Goal: Transaction & Acquisition: Purchase product/service

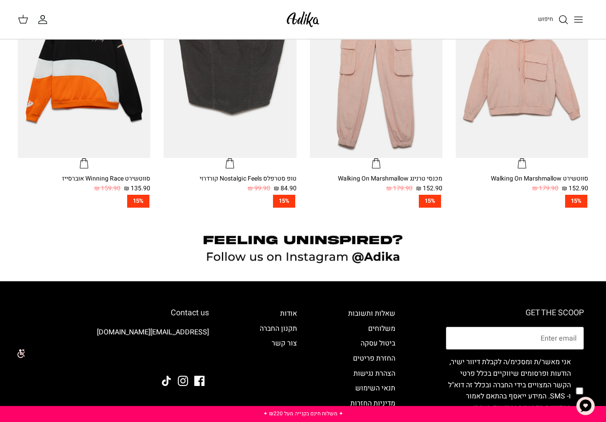
scroll to position [153, 0]
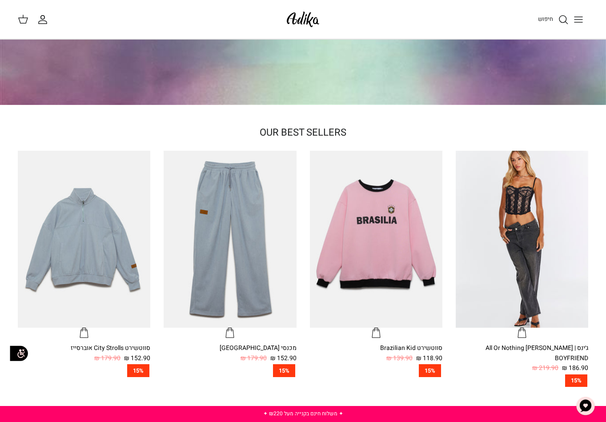
click at [438, 14] on div "חיפוש" at bounding box center [459, 20] width 257 height 20
click at [471, 16] on div "חיפוש" at bounding box center [459, 20] width 257 height 20
drag, startPoint x: 490, startPoint y: 14, endPoint x: 476, endPoint y: 40, distance: 29.8
click at [476, 40] on body "שִׂים לֵב: בְּאֲתָר זֶה מֻפְעֶלֶת מַעֲרֶכֶת נָגִישׁ בִּקְלִיק הַמְּסַיַּעַת לִנ…" at bounding box center [303, 413] width 606 height 1133
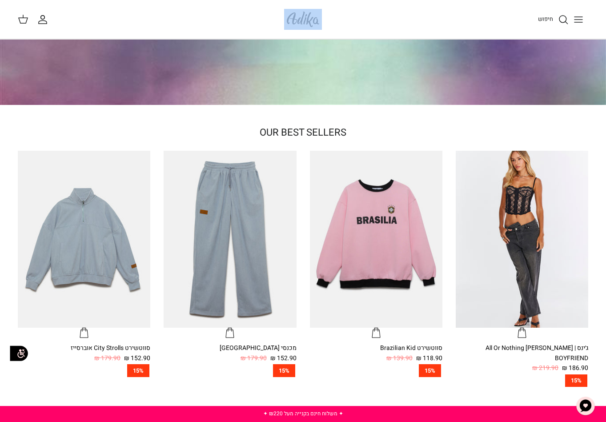
click at [581, 25] on button "Toggle menu" at bounding box center [578, 20] width 20 height 20
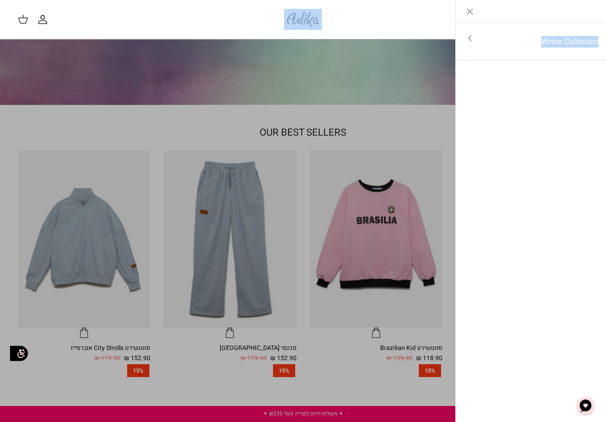
click at [517, 220] on div "Left Winter Collection Toggle menu לכל הפריטים" at bounding box center [530, 211] width 151 height 422
click at [228, 65] on link "Toggle menu" at bounding box center [303, 211] width 606 height 422
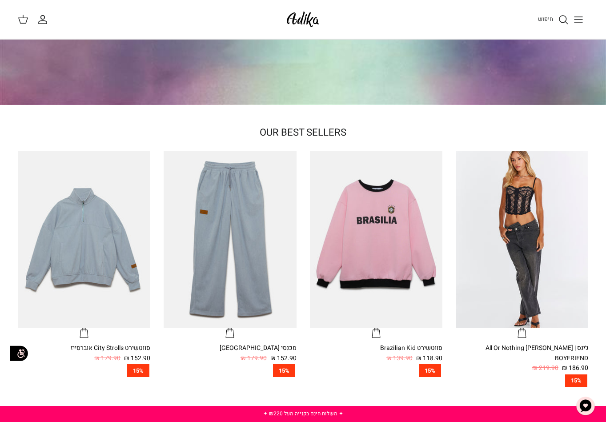
click at [35, 18] on div "החשבון שלי חיפוש" at bounding box center [35, 20] width 34 height 12
click at [42, 20] on icon "החשבון שלי" at bounding box center [43, 21] width 8 height 3
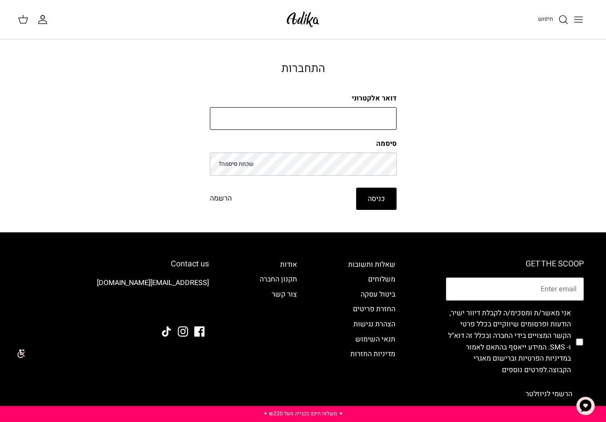
click at [267, 118] on input "דואר אלקטרוני" at bounding box center [303, 118] width 187 height 23
click at [213, 200] on link "הרשמה" at bounding box center [221, 199] width 22 height 12
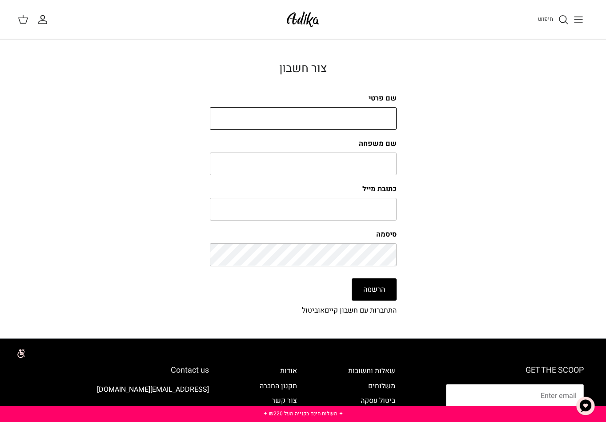
click at [266, 126] on input "שם פרטי" at bounding box center [303, 118] width 187 height 23
type input "e"
type input "test"
type input "testlastname"
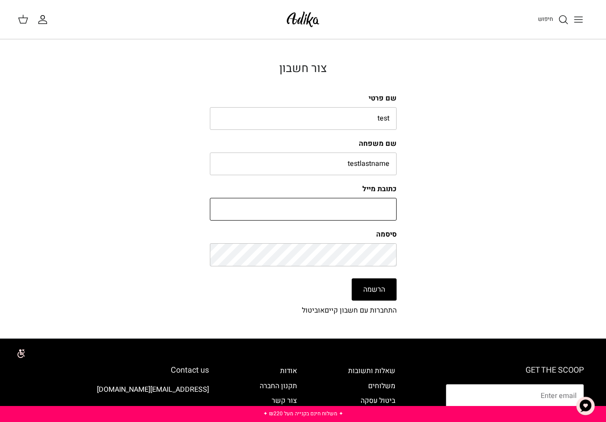
click at [291, 210] on input "כתובת מייל" at bounding box center [303, 209] width 187 height 23
paste input "[EMAIL_ADDRESS][DOMAIN_NAME]"
type input "[EMAIL_ADDRESS][DOMAIN_NAME]"
click at [361, 284] on button "הרשמה" at bounding box center [374, 289] width 45 height 22
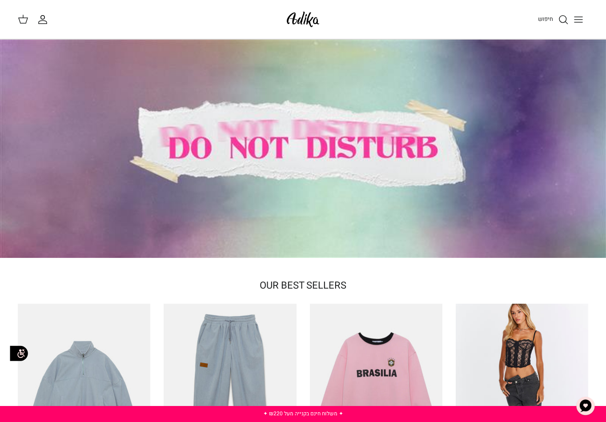
click at [24, 22] on icon at bounding box center [23, 19] width 11 height 11
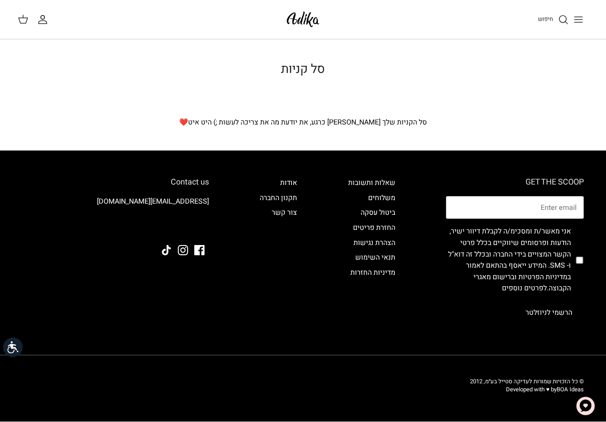
click at [42, 17] on icon "החשבון שלי" at bounding box center [42, 19] width 11 height 11
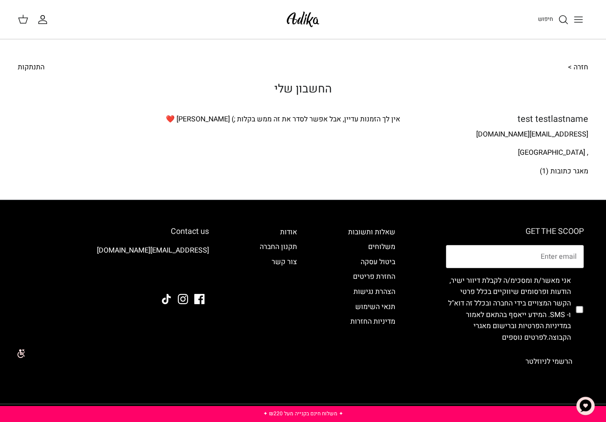
click at [37, 66] on link "התנתקות" at bounding box center [31, 68] width 27 height 12
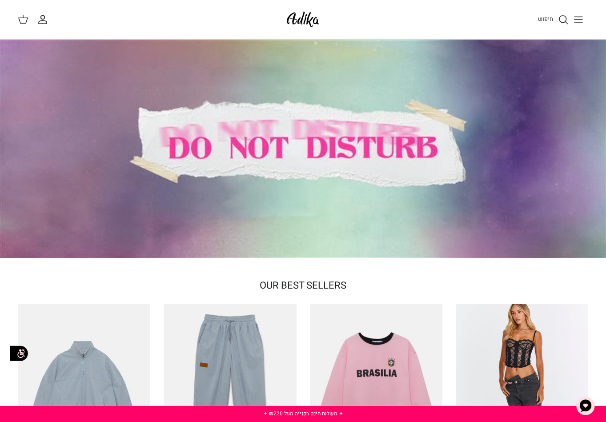
click at [42, 19] on icon "החשבון שלי" at bounding box center [42, 19] width 11 height 11
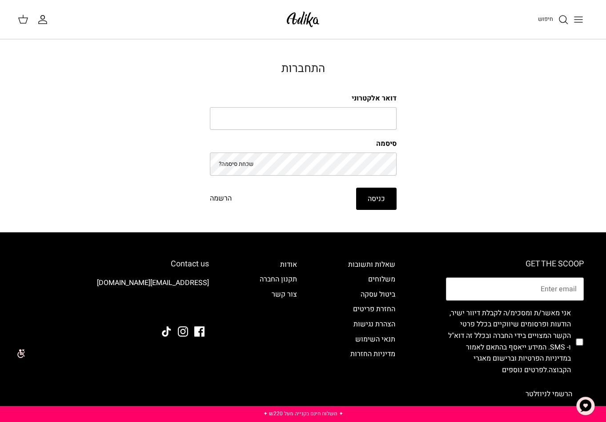
click at [234, 164] on link "שכחת סיסמה?" at bounding box center [236, 164] width 35 height 8
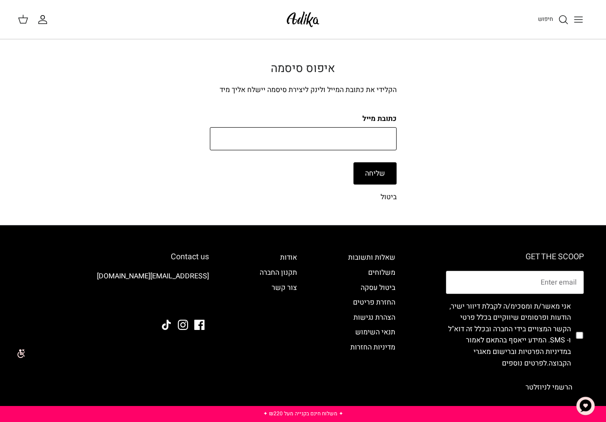
click at [330, 131] on input "כתובת מייל" at bounding box center [303, 138] width 187 height 23
paste input "[EMAIL_ADDRESS][DOMAIN_NAME]"
type input "dolphin49890@mailshan.com"
click at [385, 175] on button "שליחה" at bounding box center [374, 173] width 43 height 22
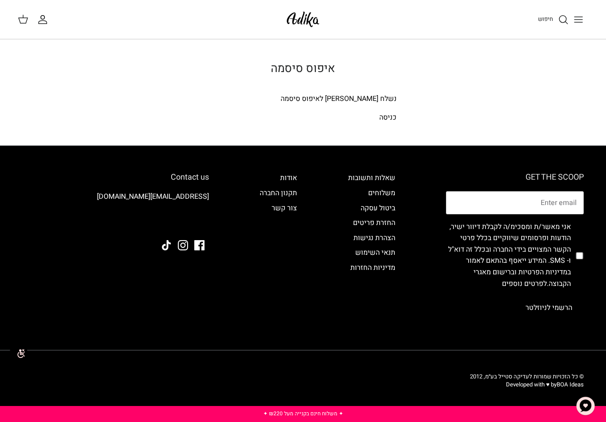
click at [391, 119] on link "כניסה" at bounding box center [387, 117] width 17 height 11
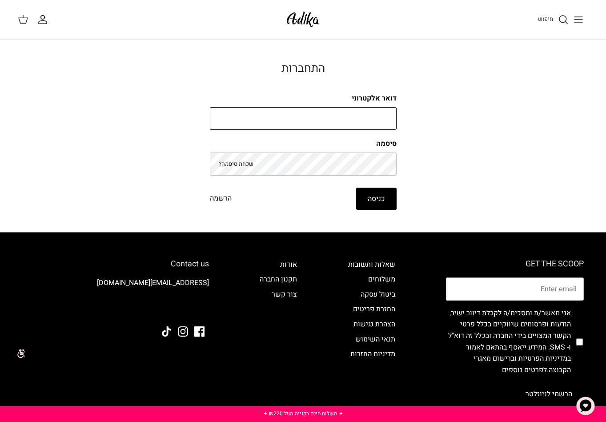
click at [374, 124] on input "דואר אלקטרוני" at bounding box center [303, 118] width 187 height 23
type input "dolphin49890@mailshan.com"
click at [372, 193] on button "כניסה" at bounding box center [376, 199] width 40 height 22
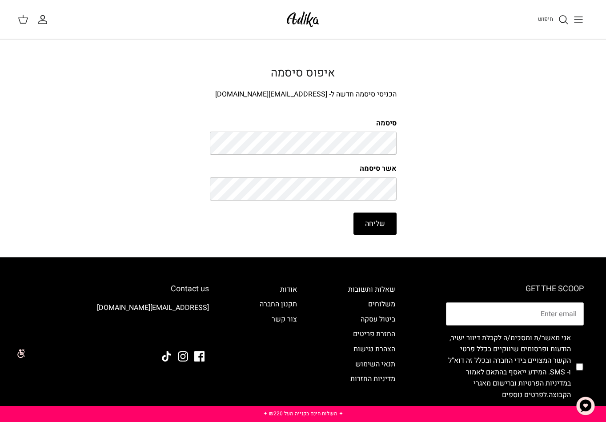
click at [380, 215] on button "שליחה" at bounding box center [374, 223] width 43 height 22
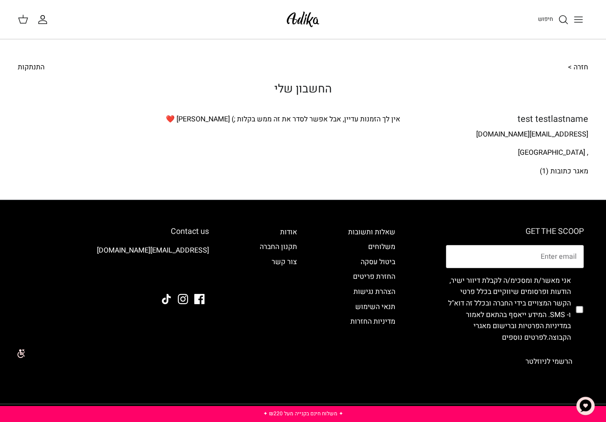
click at [27, 70] on link "התנתקות" at bounding box center [31, 68] width 27 height 12
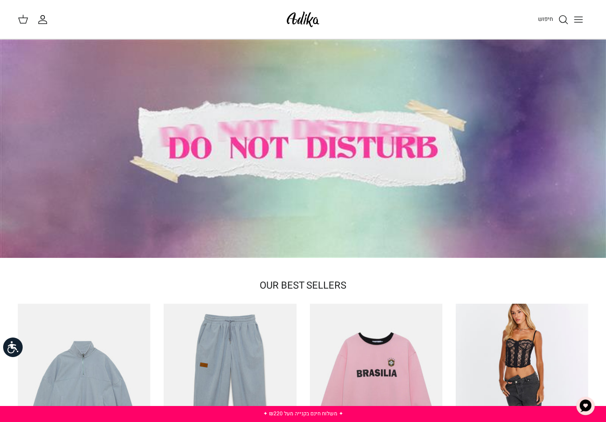
click at [46, 20] on icon "החשבון שלי" at bounding box center [42, 19] width 11 height 11
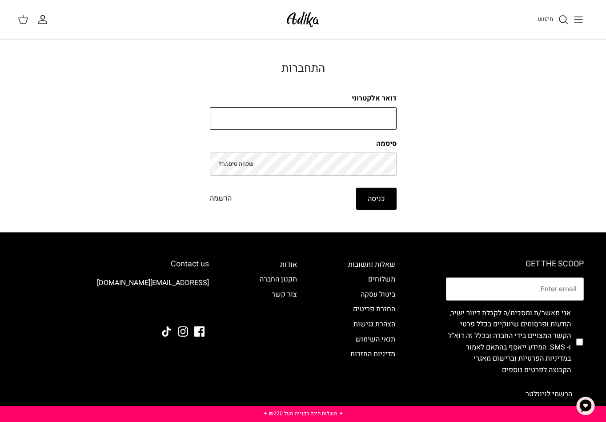
click at [314, 127] on input "דואר אלקטרוני" at bounding box center [303, 118] width 187 height 23
click at [302, 148] on label "סיסמה" at bounding box center [303, 144] width 187 height 10
click at [296, 120] on input "דואר אלקטרוני" at bounding box center [303, 118] width 187 height 23
type input "[EMAIL_ADDRESS][DOMAIN_NAME]"
click at [371, 204] on button "כניסה" at bounding box center [376, 199] width 40 height 22
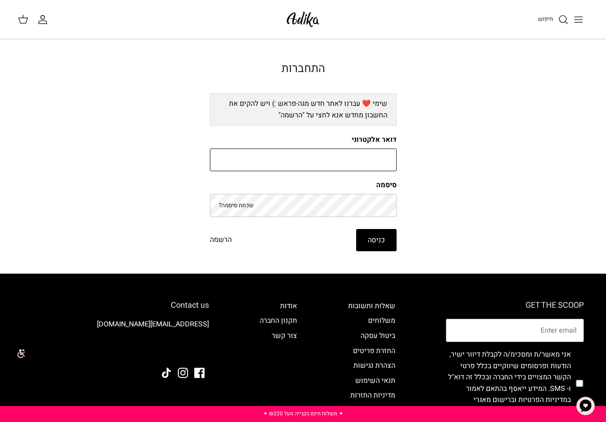
click at [320, 152] on input "דואר אלקטרוני" at bounding box center [303, 159] width 187 height 23
type input "[EMAIL_ADDRESS][DOMAIN_NAME]"
click at [392, 243] on button "כניסה" at bounding box center [376, 240] width 40 height 22
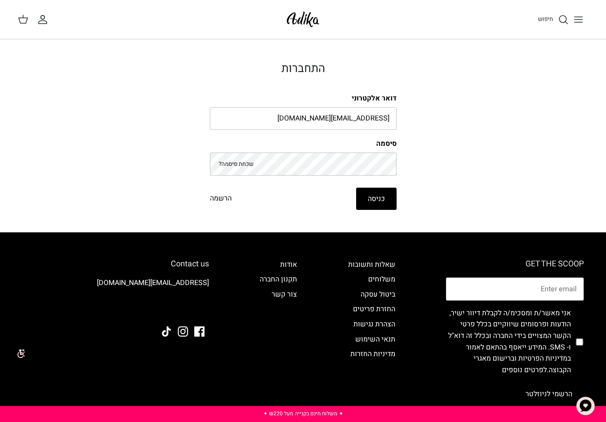
click at [374, 202] on button "כניסה" at bounding box center [376, 199] width 40 height 22
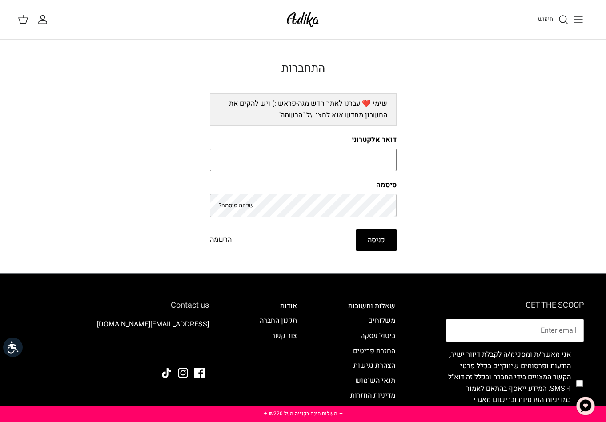
click at [318, 153] on input "דואר אלקטרוני" at bounding box center [303, 159] width 187 height 23
click at [320, 161] on input "דואר אלקטרוני" at bounding box center [303, 159] width 187 height 23
type input "[EMAIL_ADDRESS][DOMAIN_NAME]"
click at [376, 236] on button "כניסה" at bounding box center [376, 240] width 40 height 22
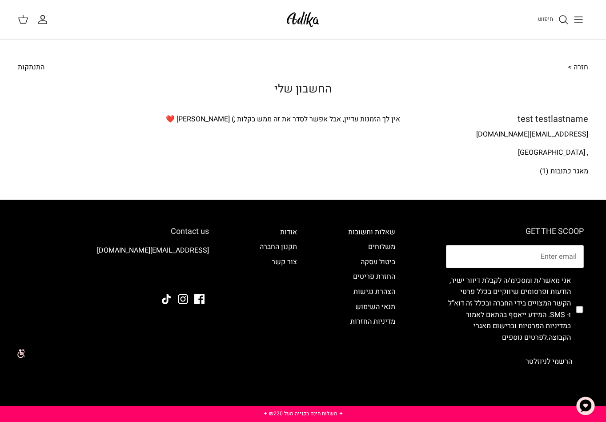
click at [581, 22] on line "Toggle menu" at bounding box center [578, 22] width 8 height 0
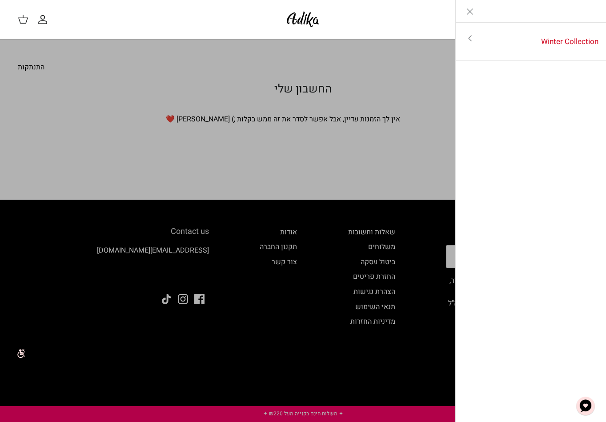
click at [475, 3] on link "Close" at bounding box center [470, 11] width 28 height 22
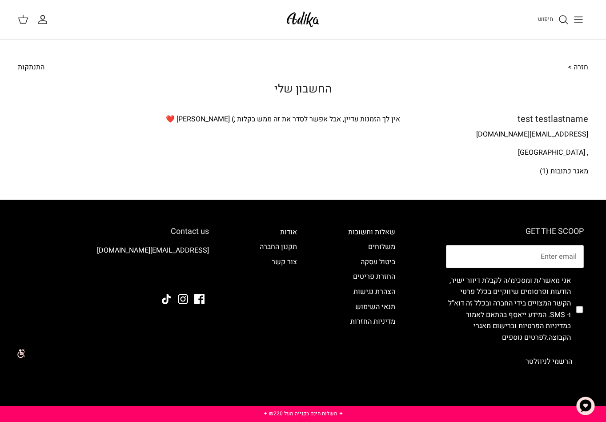
click at [32, 66] on link "התנתקות" at bounding box center [31, 68] width 27 height 12
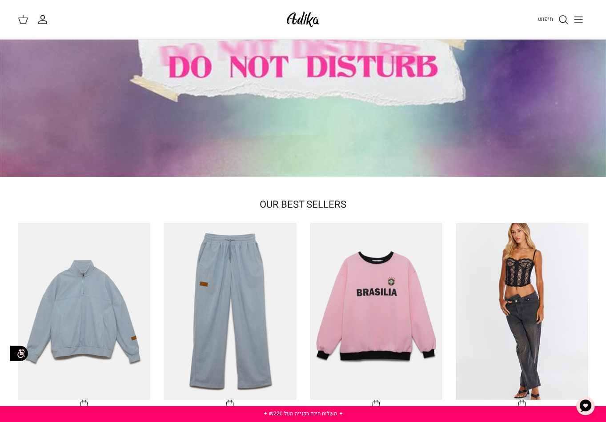
scroll to position [270, 0]
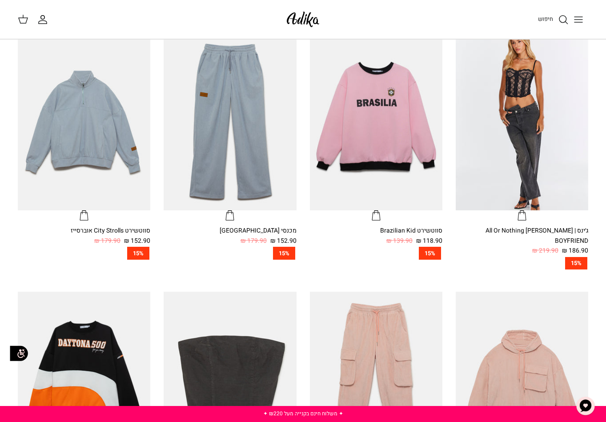
click at [411, 230] on div "סווטשירט Brazilian Kid" at bounding box center [376, 231] width 132 height 10
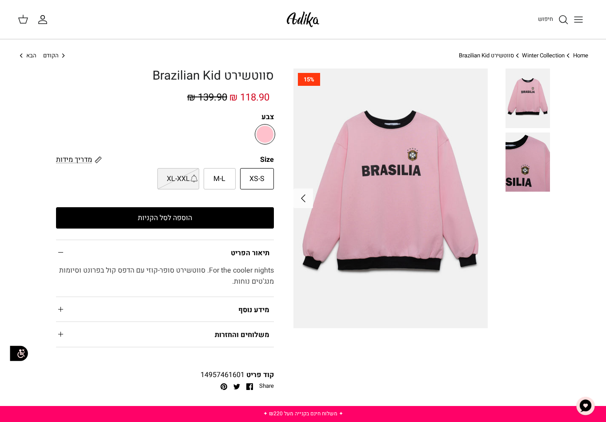
click at [86, 215] on button "הוספה לסל הקניות" at bounding box center [165, 217] width 218 height 21
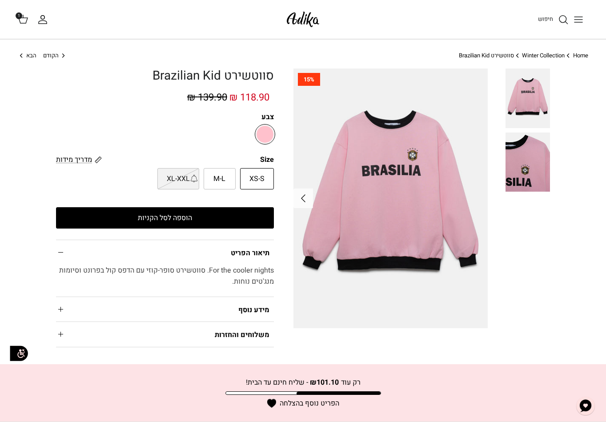
click at [131, 189] on div "XS-S M-L XL-[PERSON_NAME]" at bounding box center [167, 177] width 222 height 26
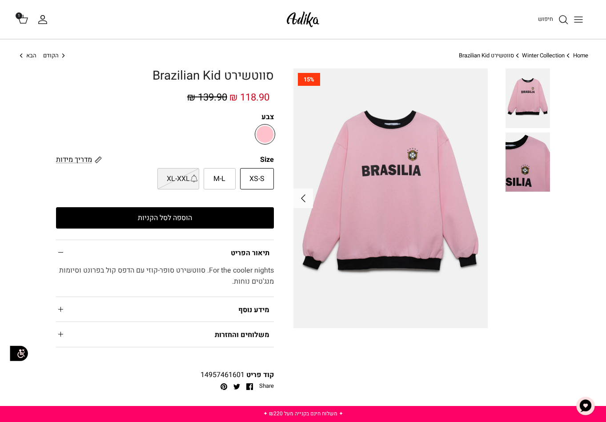
click at [181, 224] on button "הוספה לסל הקניות" at bounding box center [165, 217] width 218 height 21
click at [21, 20] on icon at bounding box center [23, 19] width 11 height 11
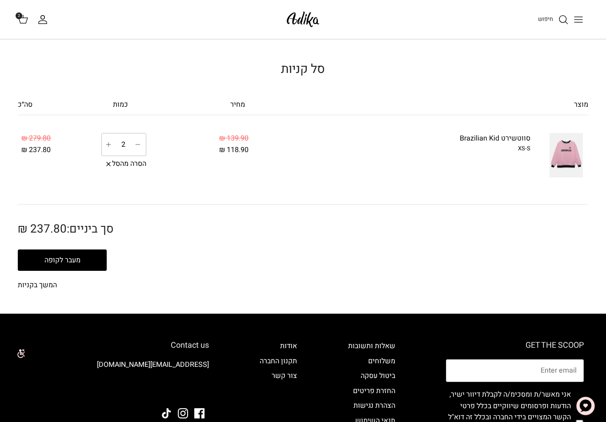
click at [109, 144] on icon "Plus" at bounding box center [108, 144] width 7 height 7
type input "3"
click at [109, 148] on link "Plus" at bounding box center [107, 145] width 14 height 12
type input "5"
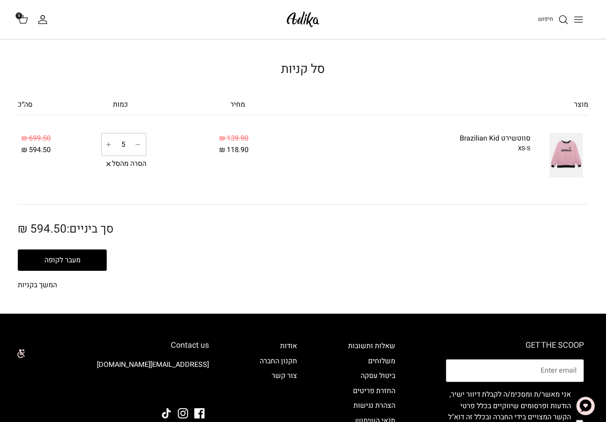
click at [108, 146] on line "Increase" at bounding box center [108, 144] width 0 height 4
type input "8"
click at [136, 145] on icon "Minus" at bounding box center [137, 144] width 7 height 7
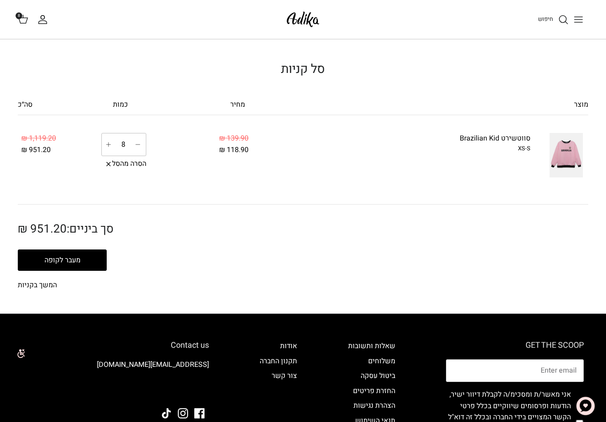
type input "7"
click at [108, 147] on icon "Plus" at bounding box center [108, 144] width 7 height 7
type input "8"
click at [108, 165] on icon at bounding box center [108, 163] width 7 height 7
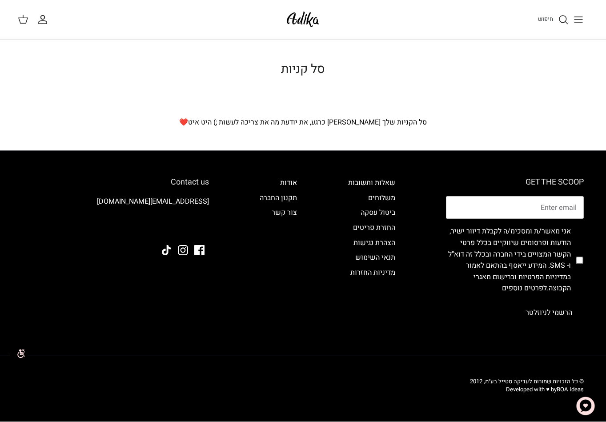
click at [588, 12] on button "Toggle menu" at bounding box center [578, 20] width 20 height 20
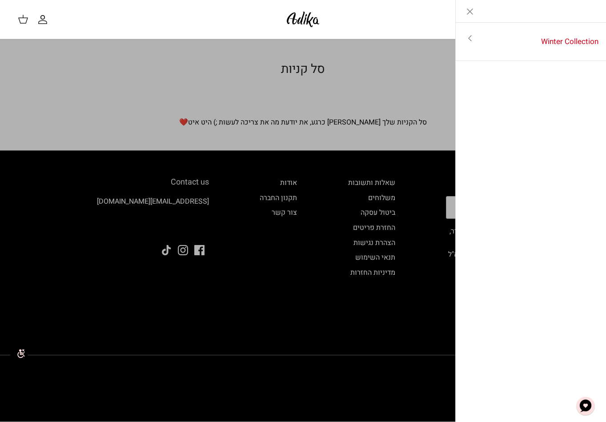
click at [582, 17] on div "Left" at bounding box center [531, 11] width 151 height 23
click at [464, 33] on icon "Toggle menu" at bounding box center [469, 38] width 11 height 11
click at [527, 39] on link "לכל הפריטים" at bounding box center [531, 39] width 142 height 22
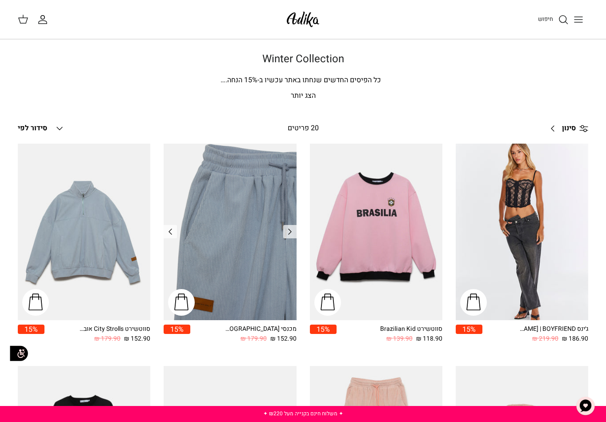
click at [236, 216] on img "מכנסי טרנינג City strolls" at bounding box center [230, 232] width 132 height 177
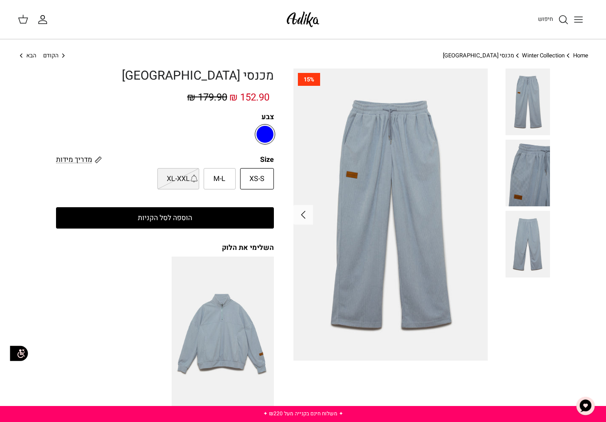
click at [152, 221] on button "הוספה לסל הקניות" at bounding box center [165, 217] width 218 height 21
click at [20, 16] on span "1" at bounding box center [19, 15] width 7 height 7
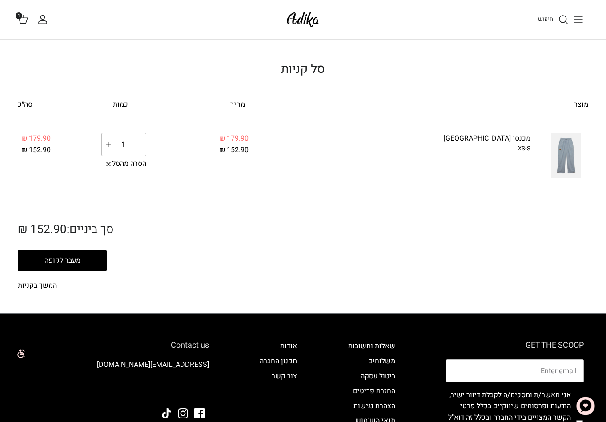
drag, startPoint x: 130, startPoint y: 146, endPoint x: 120, endPoint y: 146, distance: 9.8
click at [120, 146] on div "Minus 1 Plus" at bounding box center [123, 144] width 45 height 23
drag, startPoint x: 120, startPoint y: 146, endPoint x: 145, endPoint y: 146, distance: 24.9
click at [145, 146] on div "Minus 1 Plus" at bounding box center [123, 144] width 45 height 23
type input "1000000"
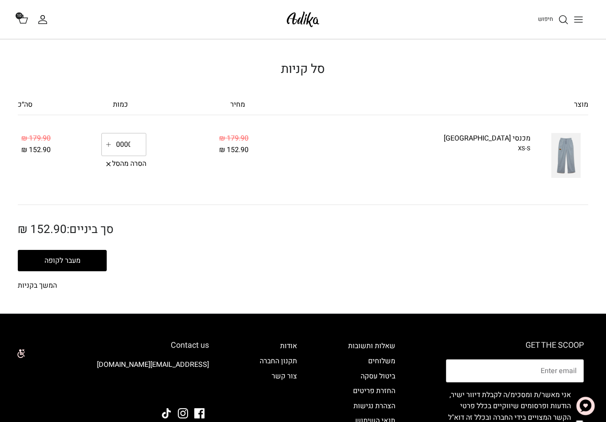
scroll to position [0, -13]
drag, startPoint x: 121, startPoint y: 147, endPoint x: 129, endPoint y: 147, distance: 8.0
click at [129, 147] on input "10" at bounding box center [123, 144] width 14 height 22
type input "1"
click at [127, 146] on input "1" at bounding box center [123, 144] width 14 height 22
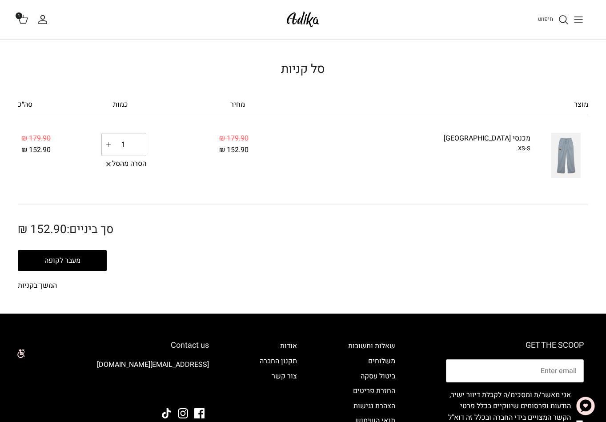
click at [127, 146] on input "1" at bounding box center [123, 144] width 14 height 22
type input "0.1"
click button "עדכון הסל" at bounding box center [0, 0] width 0 height 0
click at [129, 227] on h2 "סך ביניים: 152.90 ₪" at bounding box center [157, 230] width 279 height 14
click at [107, 165] on icon at bounding box center [108, 163] width 7 height 7
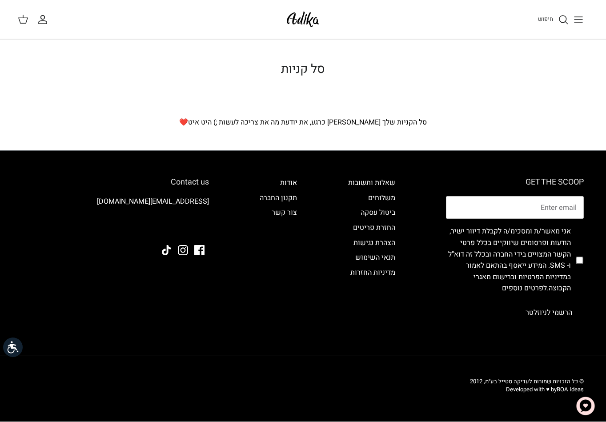
click at [568, 19] on button "Toggle menu" at bounding box center [578, 20] width 20 height 20
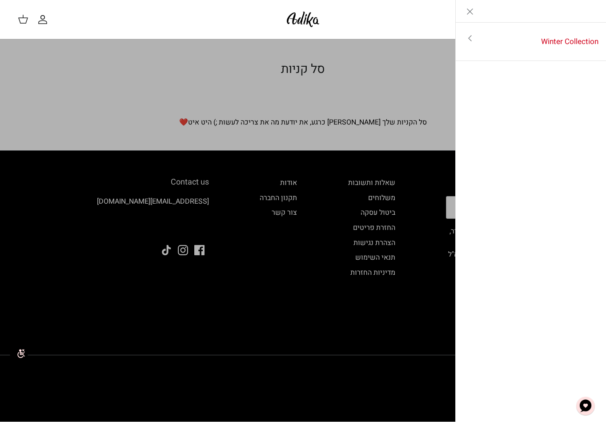
click at [463, 11] on link "Close" at bounding box center [470, 11] width 28 height 22
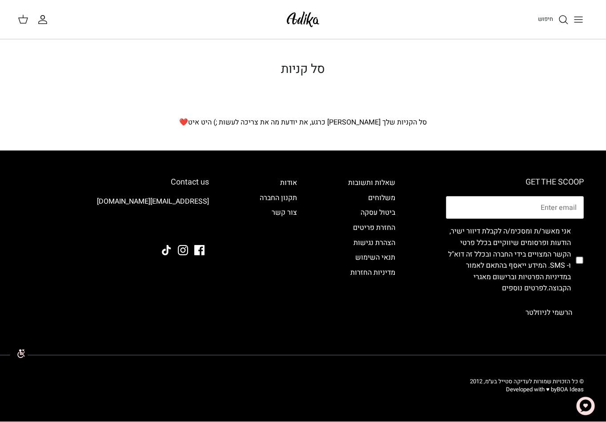
click at [572, 19] on button "Toggle menu" at bounding box center [578, 20] width 20 height 20
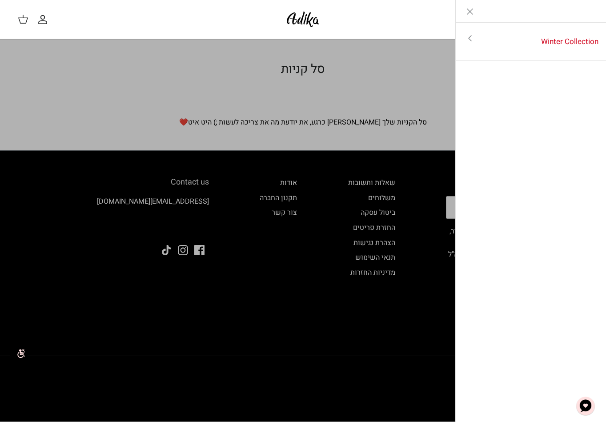
click at [280, 9] on div "חיפוש החשבון שלי חיפוש" at bounding box center [303, 19] width 606 height 39
